Goal: Find specific page/section: Find specific page/section

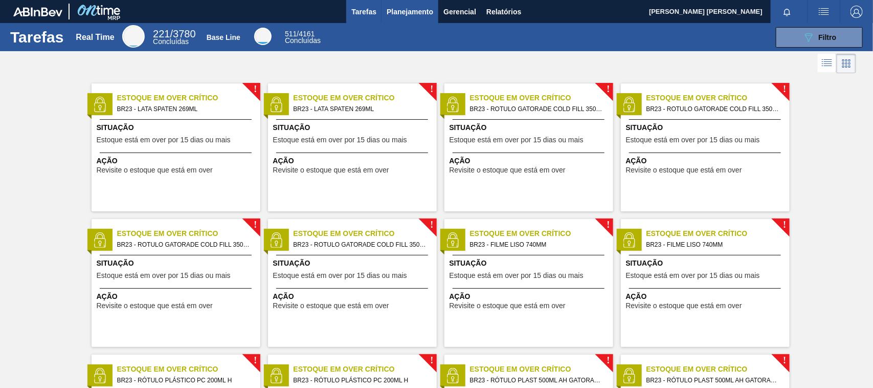
click at [404, 8] on span "Planejamento" at bounding box center [410, 12] width 47 height 12
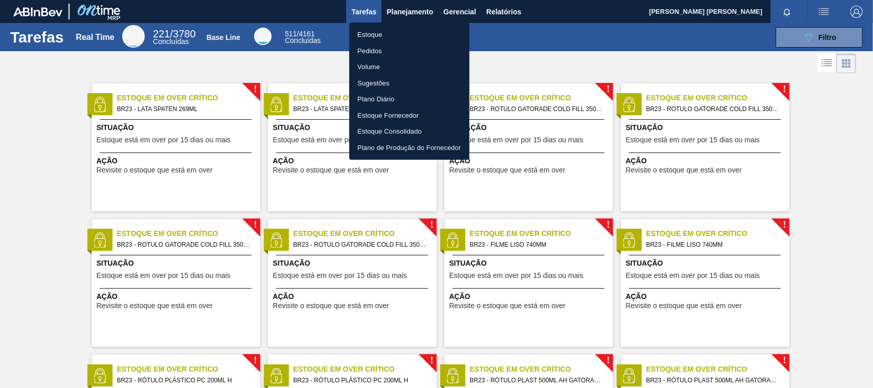
click at [376, 48] on li "Pedidos" at bounding box center [409, 51] width 120 height 16
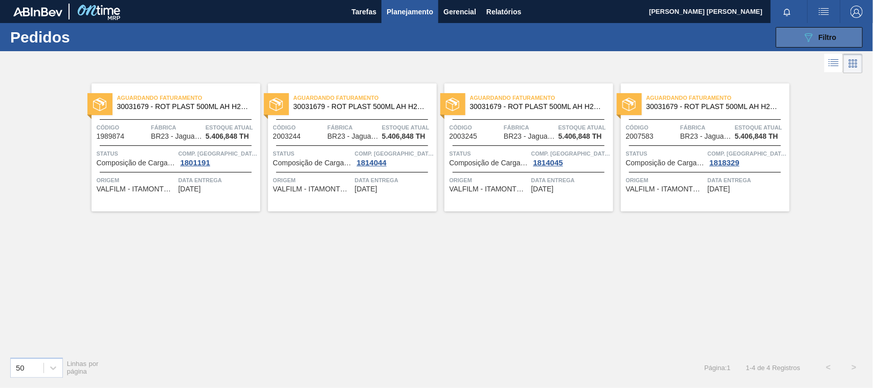
click at [798, 37] on button "089F7B8B-B2A5-4AFE-B5C0-19BA573D28AC Filtro" at bounding box center [819, 37] width 87 height 20
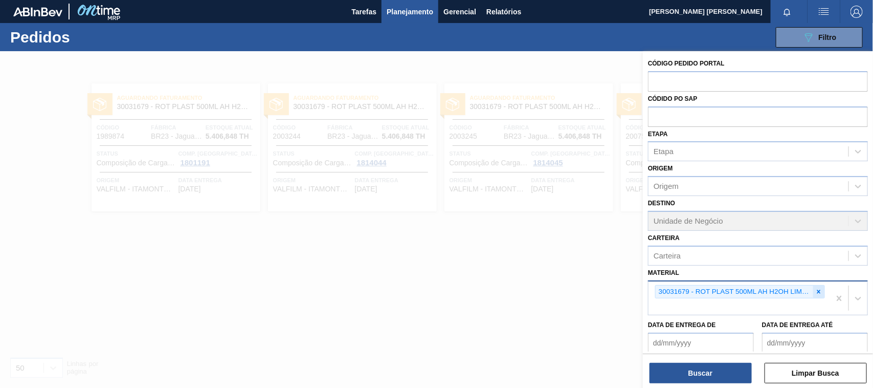
click at [815, 292] on icon at bounding box center [818, 291] width 7 height 7
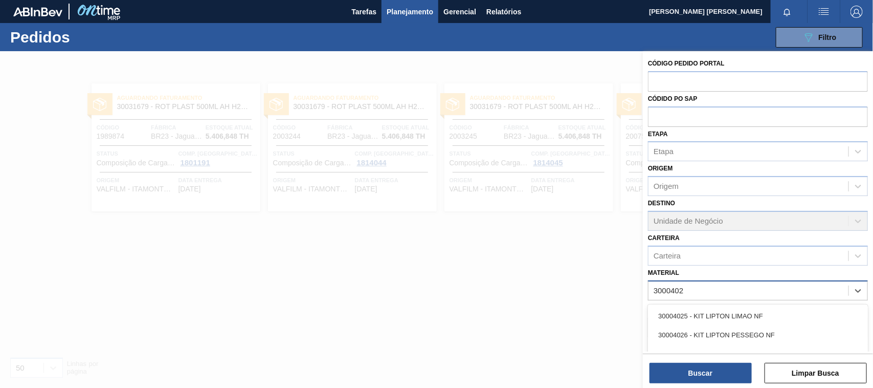
type input "30004025"
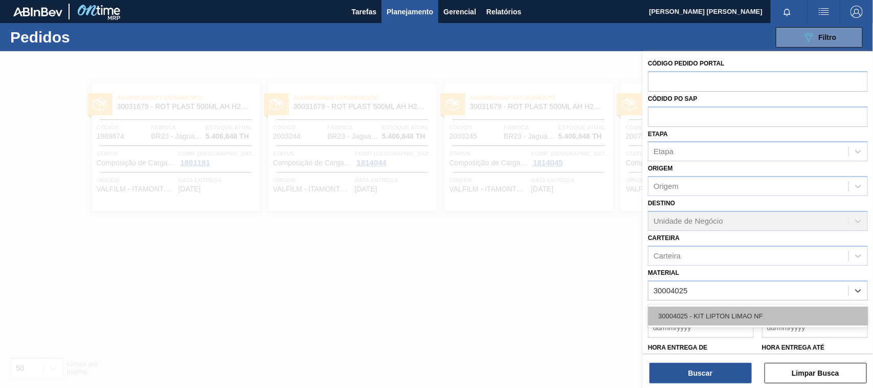
click at [769, 306] on div "30004025 - KIT LIPTON LIMAO NF" at bounding box center [758, 315] width 220 height 19
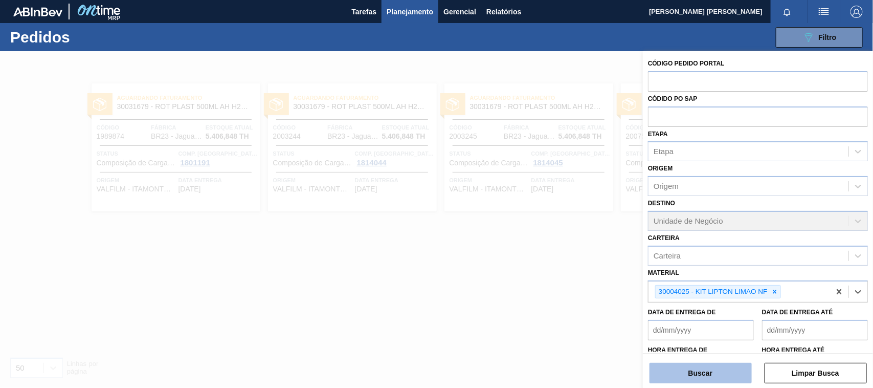
click at [710, 378] on button "Buscar" at bounding box center [700, 373] width 102 height 20
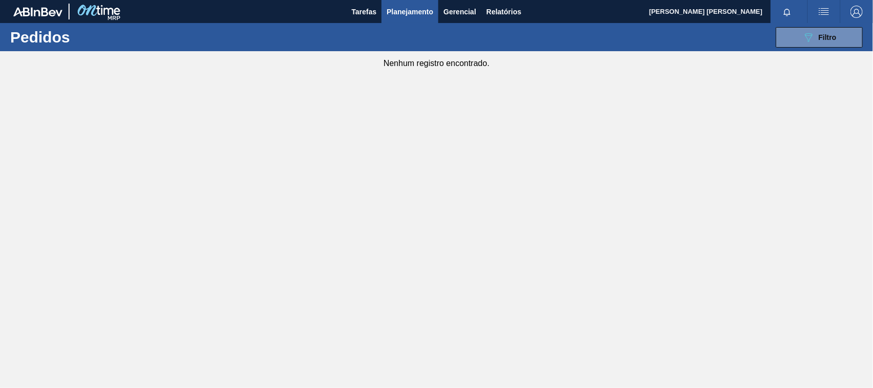
click at [561, 202] on main "Tarefas Planejamento Gerencial Relatórios [PERSON_NAME] [PERSON_NAME] Marcar to…" at bounding box center [436, 194] width 873 height 388
